Goal: Task Accomplishment & Management: Manage account settings

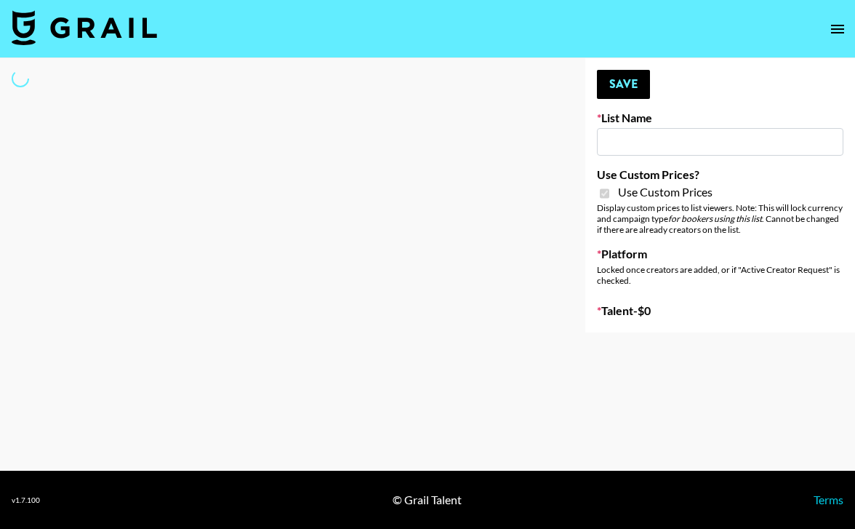
type input "[PERSON_NAME] (IG)"
checkbox input "true"
select select "Brand"
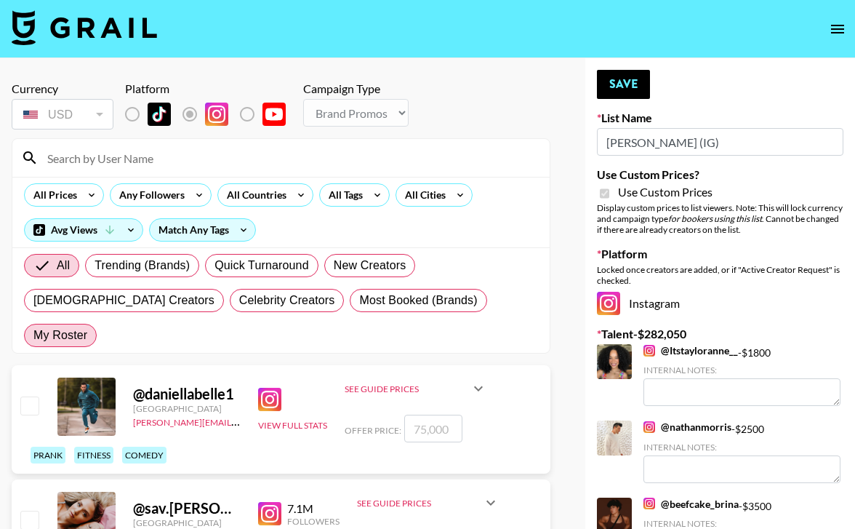
click at [87, 326] on span "My Roster" at bounding box center [60, 334] width 54 height 17
click at [33, 335] on input "My Roster" at bounding box center [33, 335] width 0 height 0
radio input "true"
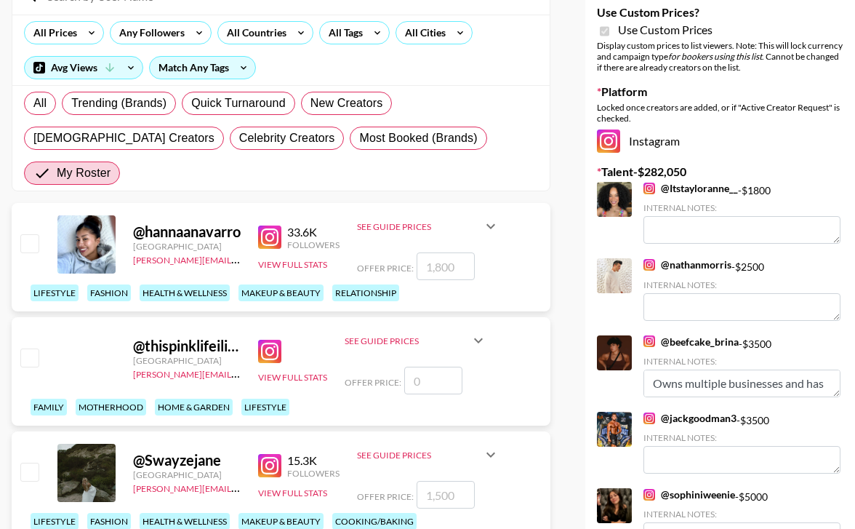
scroll to position [190, 0]
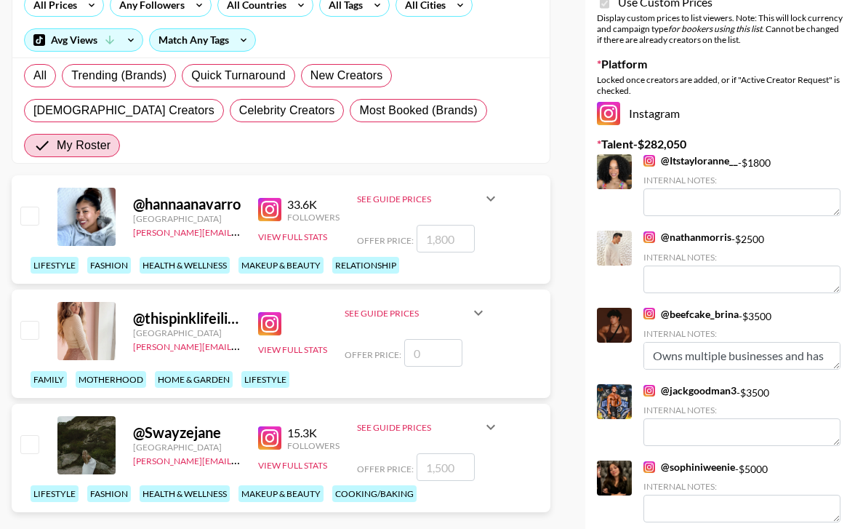
click at [33, 204] on div at bounding box center [28, 216] width 23 height 25
click at [31, 207] on input "checkbox" at bounding box center [28, 215] width 17 height 17
checkbox input "true"
type input "1800"
click at [22, 435] on input "checkbox" at bounding box center [28, 443] width 17 height 17
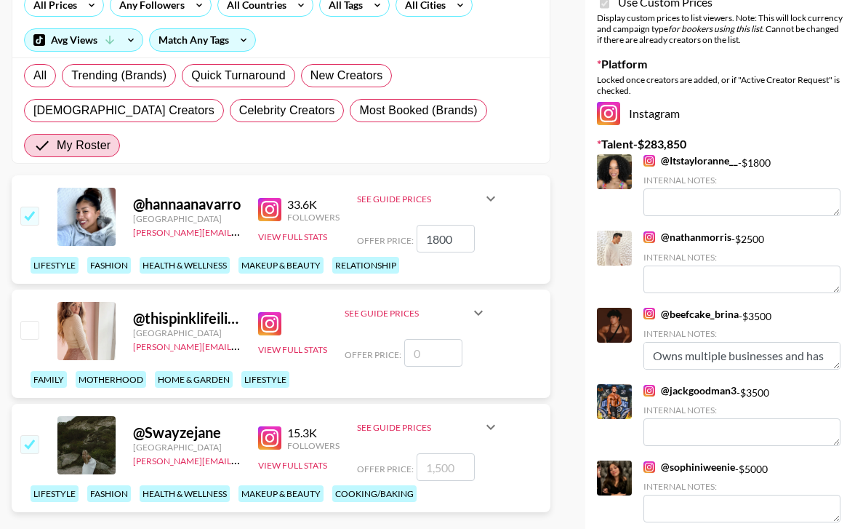
checkbox input "true"
type input "1500"
click at [472, 225] on input "1800" at bounding box center [446, 239] width 58 height 28
click at [471, 225] on input "1" at bounding box center [446, 239] width 58 height 28
type input "1500"
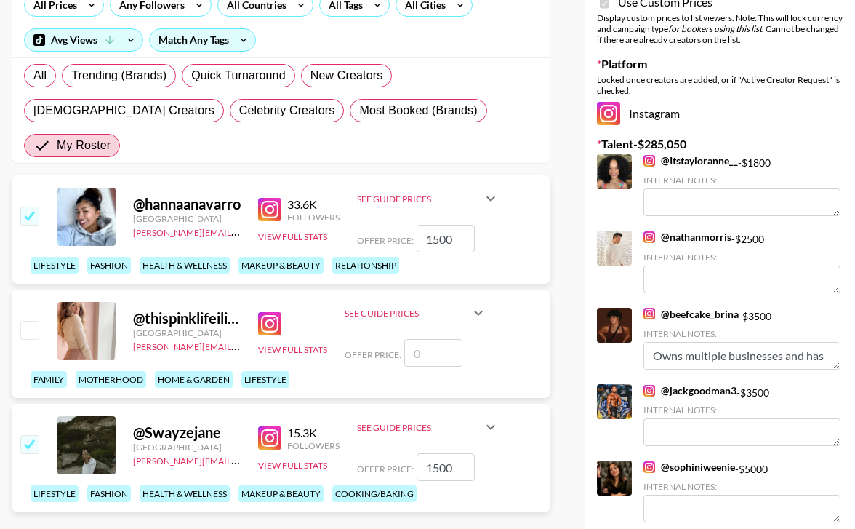
click at [459, 453] on input "1500" at bounding box center [446, 467] width 58 height 28
type input "1100"
click at [514, 481] on div "lifestyle fashion health & wellness makeup & beauty cooking/baking" at bounding box center [285, 493] width 518 height 25
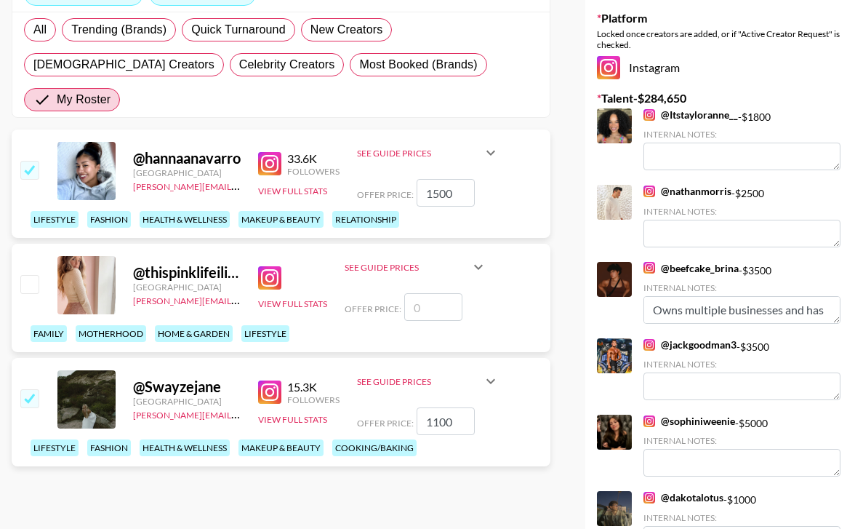
scroll to position [244, 0]
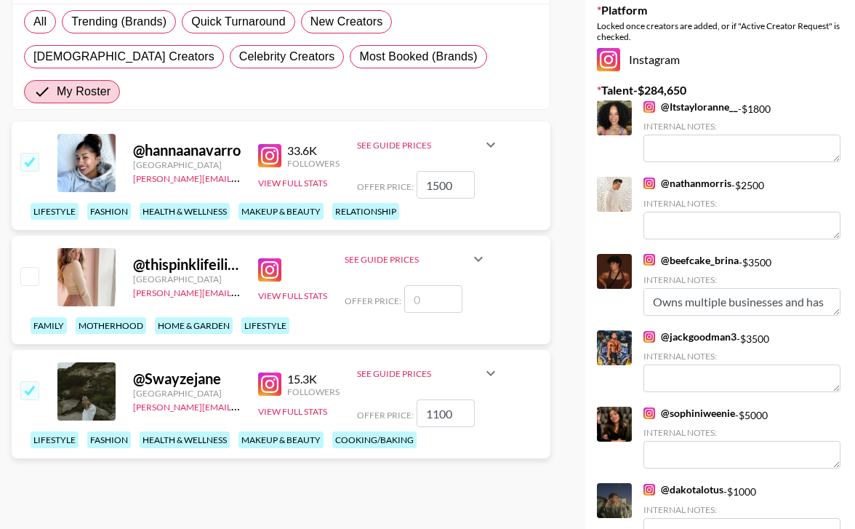
click at [436, 171] on input "1500" at bounding box center [446, 185] width 58 height 28
type input "1200"
click at [438, 399] on input "1100" at bounding box center [446, 413] width 58 height 28
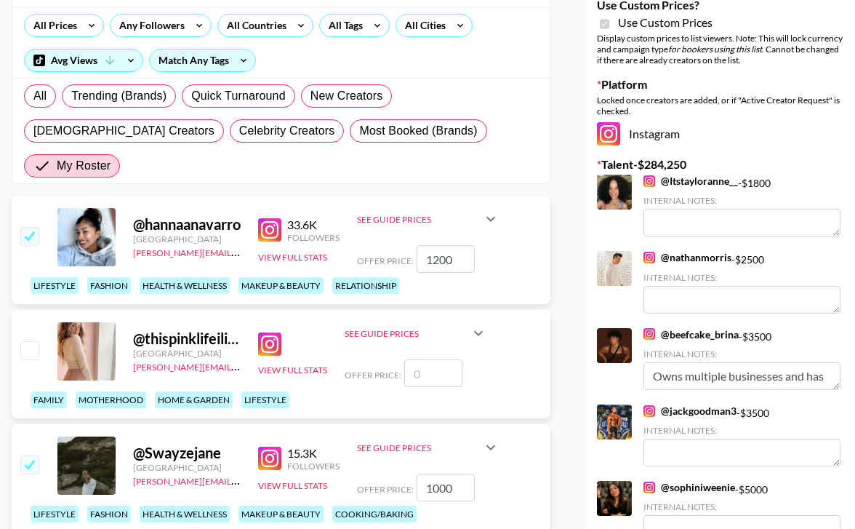
scroll to position [0, 0]
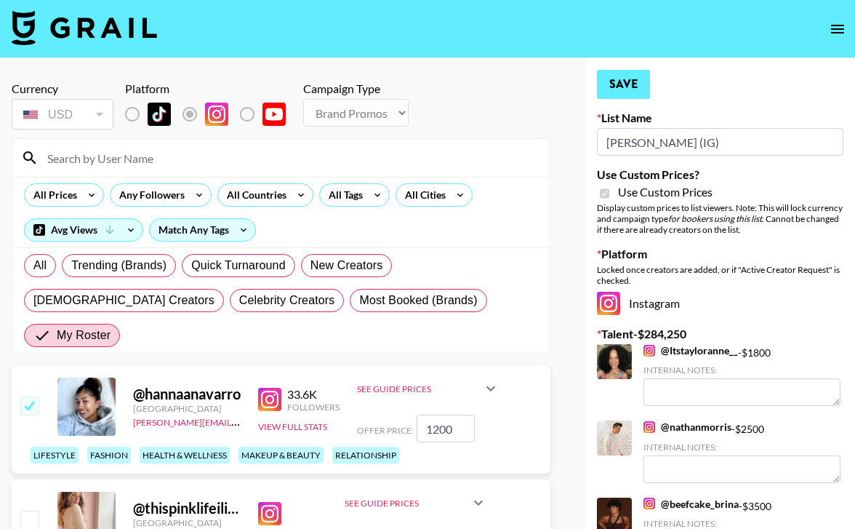
type input "1000"
click at [636, 92] on button "Save" at bounding box center [623, 84] width 53 height 29
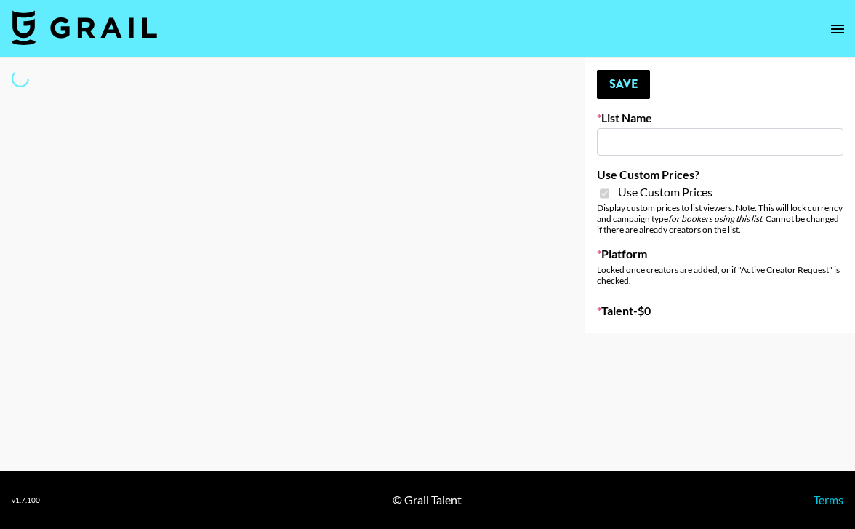
type input "Laifen (IG)"
checkbox input "true"
select select "Brand"
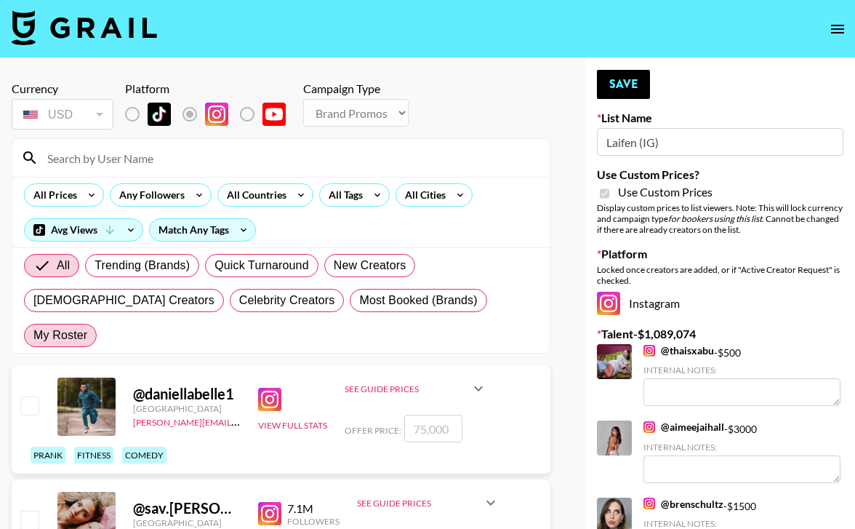
click at [87, 326] on span "My Roster" at bounding box center [60, 334] width 54 height 17
click at [33, 335] on input "My Roster" at bounding box center [33, 335] width 0 height 0
radio input "true"
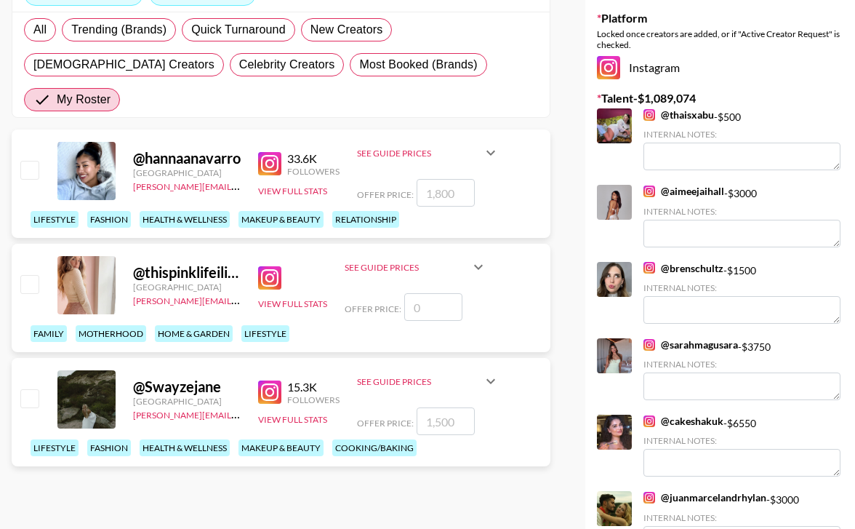
scroll to position [257, 0]
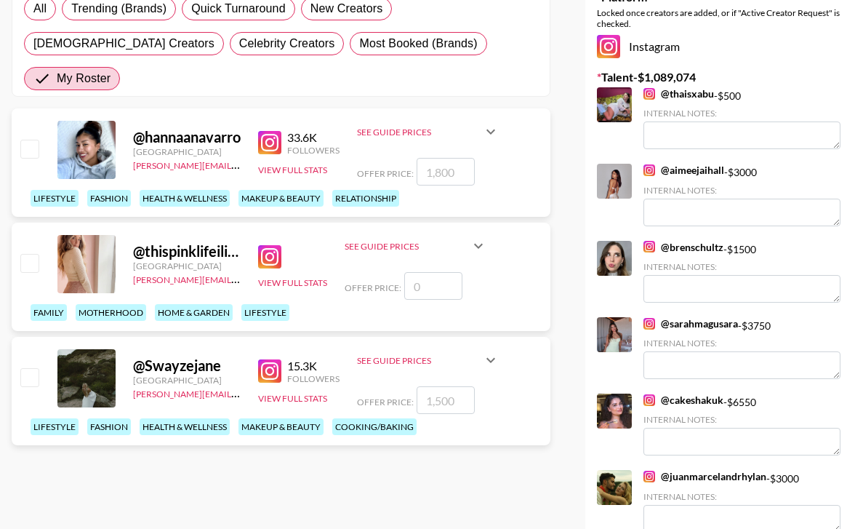
click at [40, 113] on div "@ hannaanavarro Canada dionne.highley@grail-talent.com 33.6K Followers View Ful…" at bounding box center [281, 162] width 539 height 108
click at [25, 140] on input "checkbox" at bounding box center [28, 148] width 17 height 17
checkbox input "true"
type input "1800"
click at [32, 368] on input "checkbox" at bounding box center [28, 376] width 17 height 17
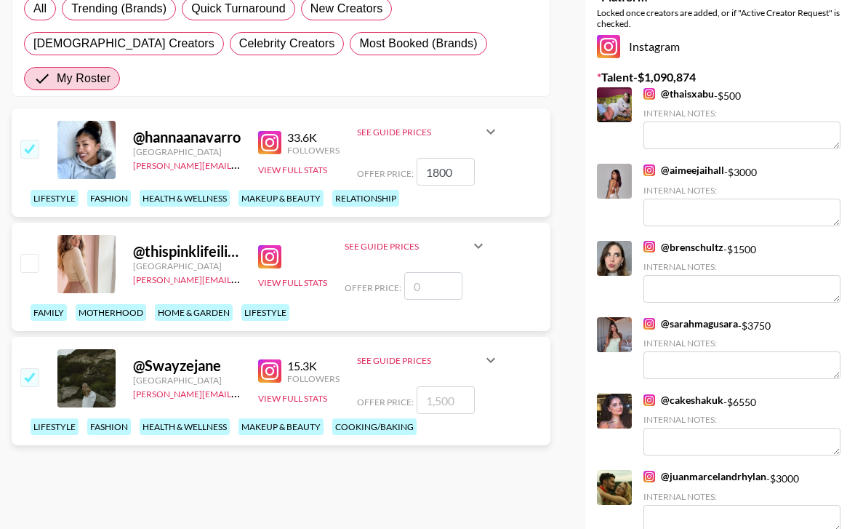
checkbox input "true"
type input "1500"
click at [457, 158] on input "1800" at bounding box center [446, 172] width 58 height 28
type input "1100"
click at [466, 386] on input "1500" at bounding box center [446, 400] width 58 height 28
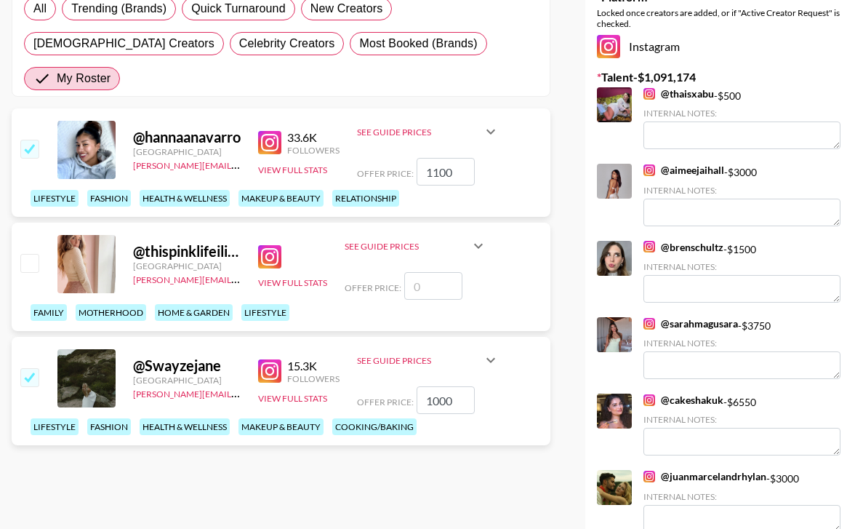
type input "1000"
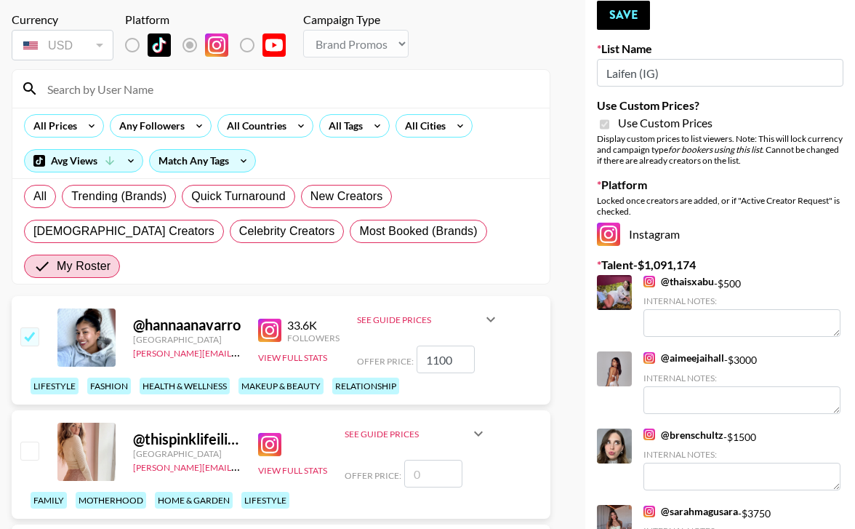
scroll to position [0, 0]
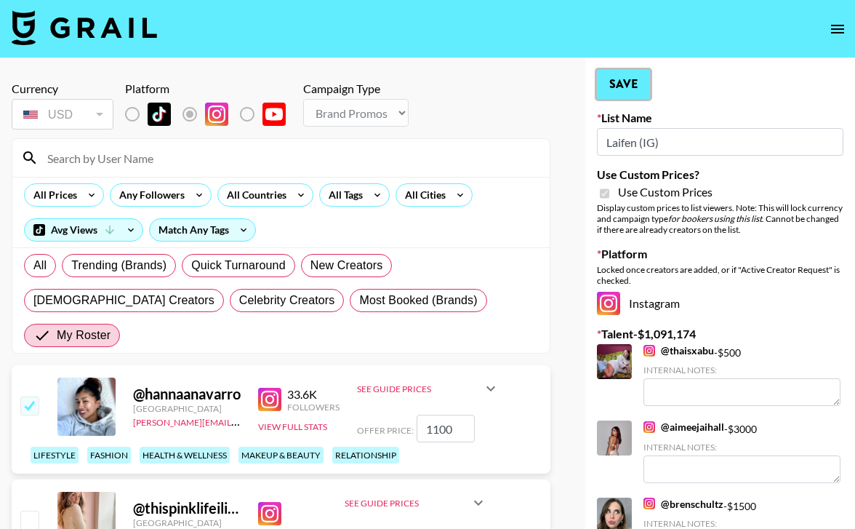
click at [609, 92] on button "Save" at bounding box center [623, 84] width 53 height 29
